Goal: Information Seeking & Learning: Compare options

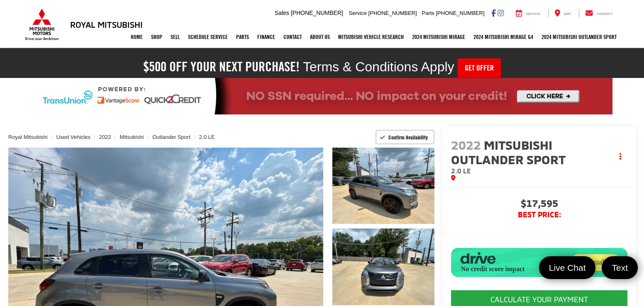
click at [518, 162] on span "Mitsubishi Outlander Sport" at bounding box center [509, 151] width 117 height 29
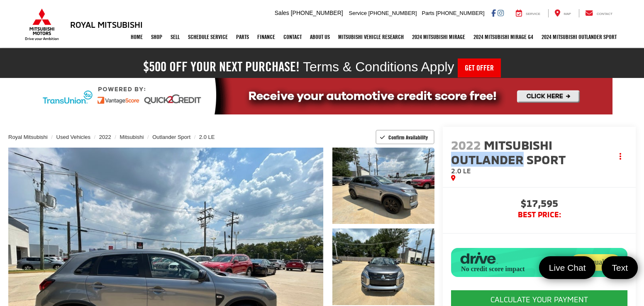
click at [518, 162] on span "Mitsubishi Outlander Sport" at bounding box center [509, 151] width 117 height 29
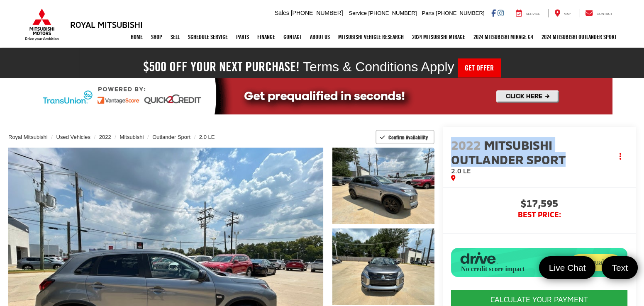
click at [518, 162] on span "Mitsubishi Outlander Sport" at bounding box center [509, 151] width 117 height 29
click at [526, 153] on span "Mitsubishi Outlander Sport" at bounding box center [509, 151] width 117 height 29
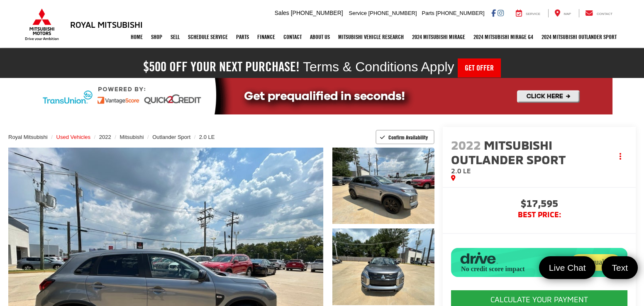
click at [73, 136] on span "Used Vehicles" at bounding box center [73, 137] width 34 height 6
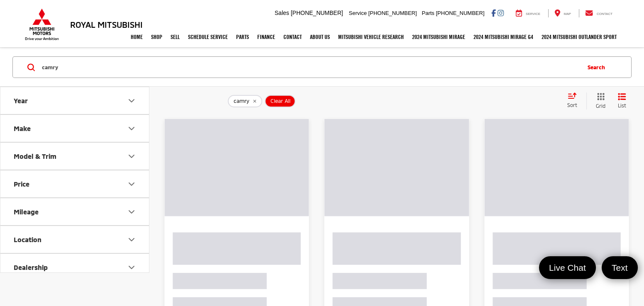
click at [601, 68] on button "Search" at bounding box center [598, 67] width 38 height 21
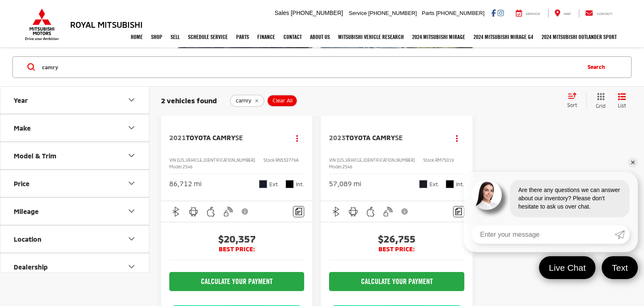
scroll to position [152, 0]
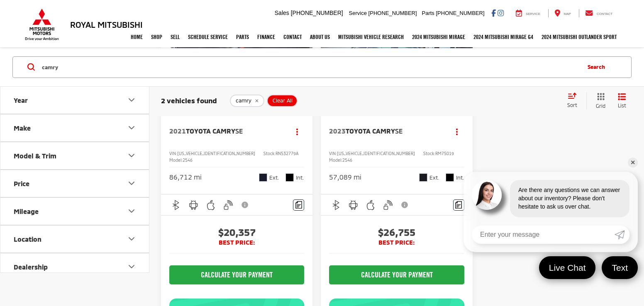
click at [222, 128] on span "Toyota Camry" at bounding box center [210, 131] width 49 height 8
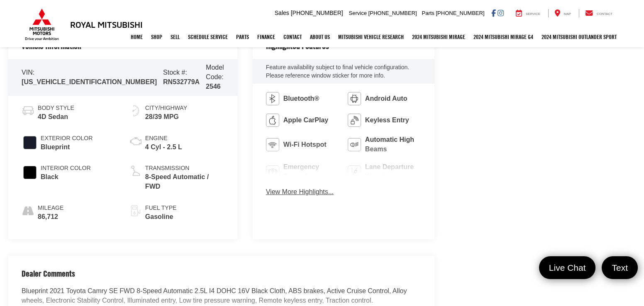
scroll to position [420, 0]
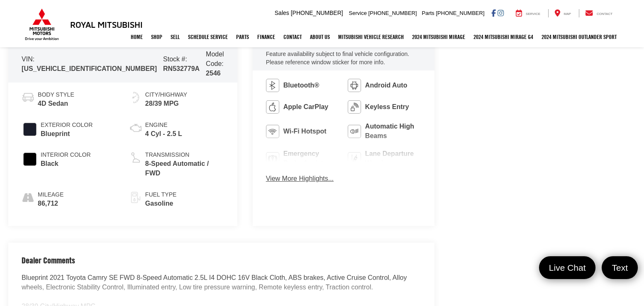
click at [269, 180] on button "View More Highlights..." at bounding box center [300, 179] width 68 height 10
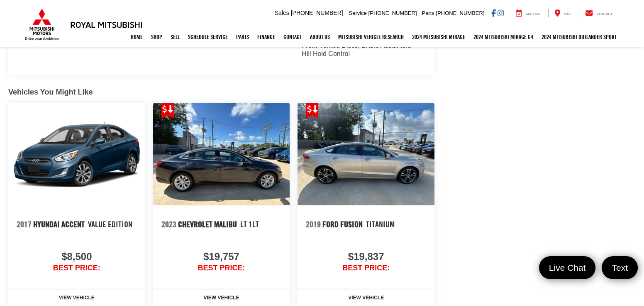
scroll to position [929, 0]
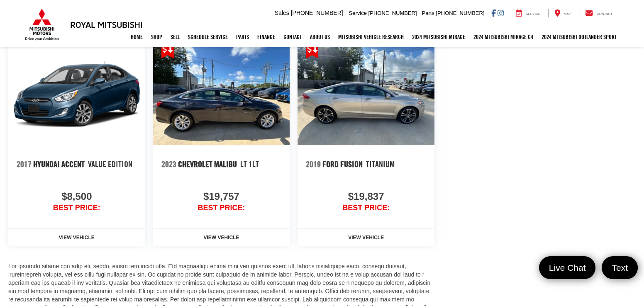
click at [55, 89] on img at bounding box center [76, 94] width 137 height 102
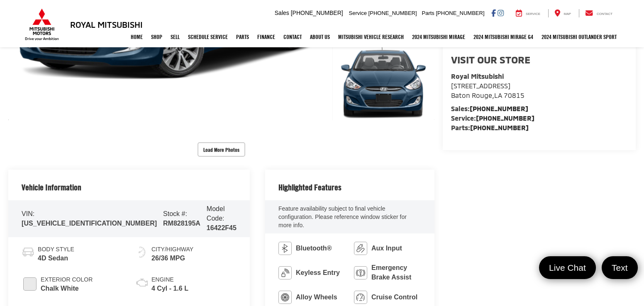
scroll to position [265, 0]
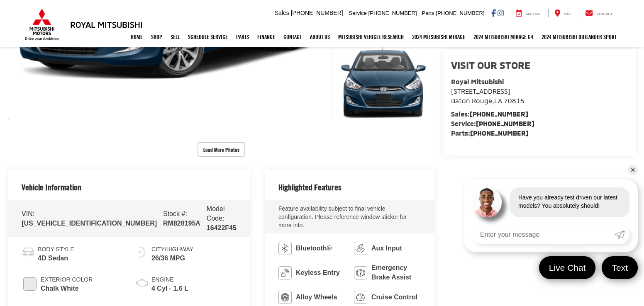
click at [632, 168] on link "✕" at bounding box center [632, 170] width 10 height 10
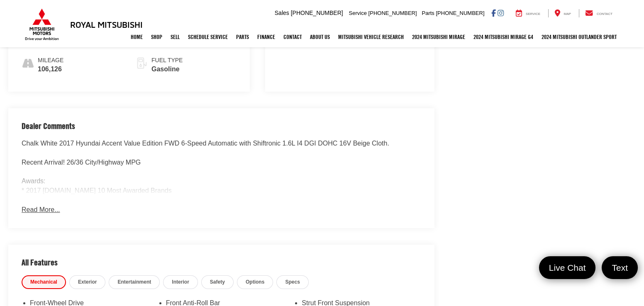
scroll to position [553, 0]
click at [49, 206] on button "Read More..." at bounding box center [41, 211] width 38 height 10
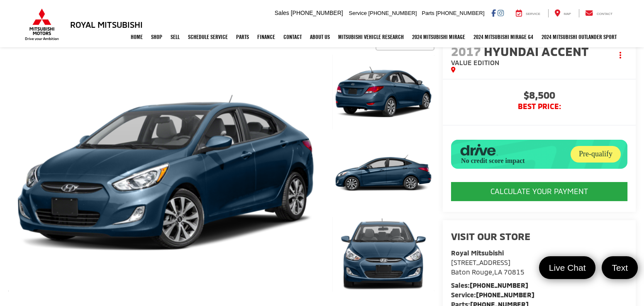
scroll to position [85, 0]
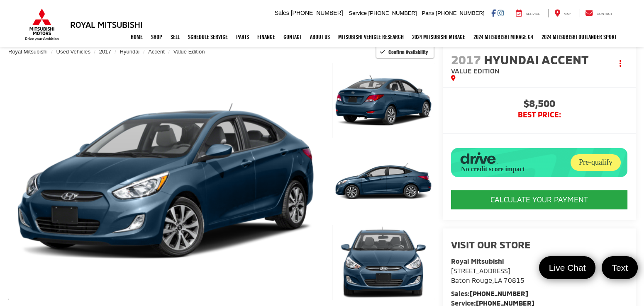
click at [540, 98] on span "$8,500" at bounding box center [539, 104] width 176 height 12
click at [538, 104] on span "$8,500" at bounding box center [539, 104] width 176 height 12
click at [543, 102] on span "$8,500" at bounding box center [539, 104] width 176 height 12
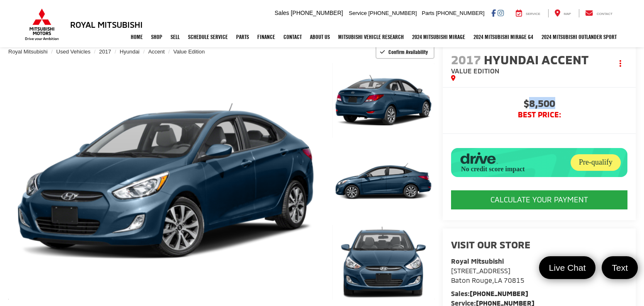
click at [543, 102] on span "$8,500" at bounding box center [539, 104] width 176 height 12
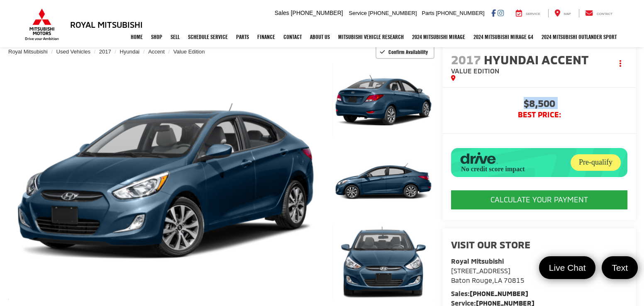
click at [543, 102] on span "$8,500" at bounding box center [539, 104] width 176 height 12
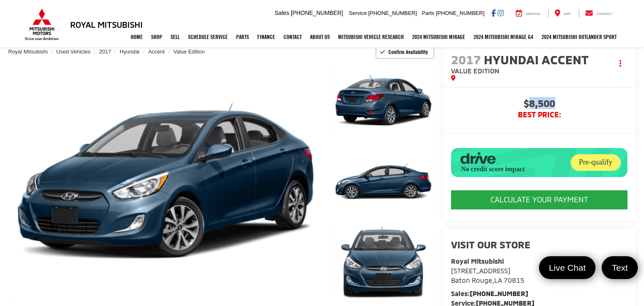
click at [543, 102] on span "$8,500" at bounding box center [539, 104] width 176 height 12
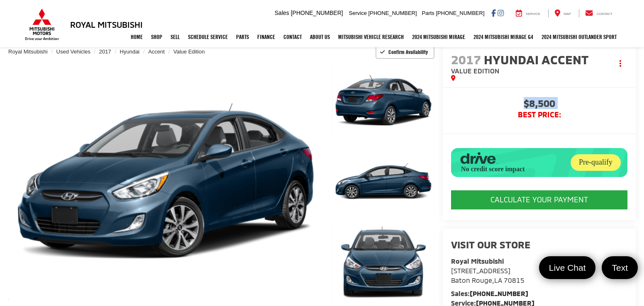
click at [543, 102] on span "$8,500" at bounding box center [539, 104] width 176 height 12
